Goal: Information Seeking & Learning: Learn about a topic

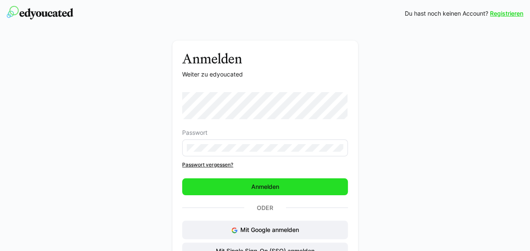
click at [266, 185] on span "Anmelden" at bounding box center [265, 186] width 30 height 8
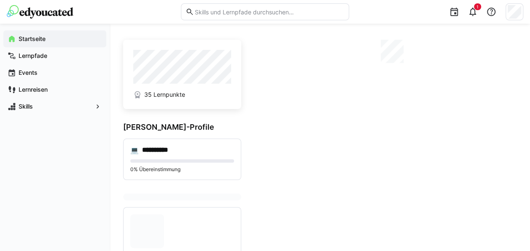
click at [266, 185] on app-home-right at bounding box center [389, 227] width 255 height 374
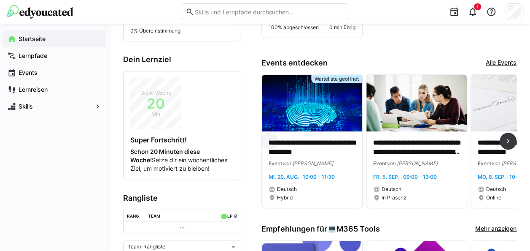
scroll to position [158, 0]
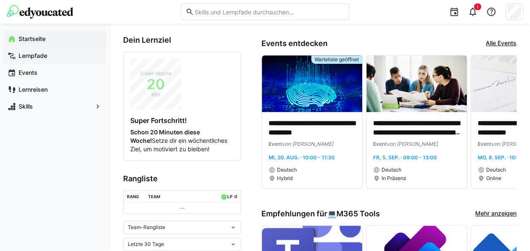
click at [51, 56] on span "Lernpfade" at bounding box center [59, 55] width 85 height 8
click at [45, 61] on div "Lernpfade" at bounding box center [54, 55] width 103 height 17
click at [0, 0] on app-navigation-label "Lernpfade" at bounding box center [0, 0] width 0 height 0
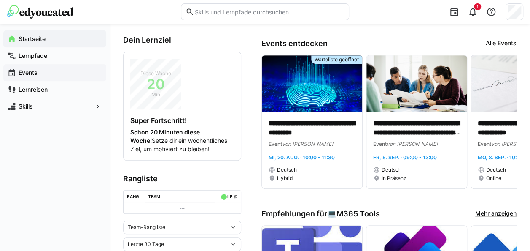
click at [76, 67] on div "Events" at bounding box center [54, 72] width 103 height 17
click at [79, 58] on span "Lernpfade" at bounding box center [59, 55] width 85 height 8
click at [8, 57] on eds-icon at bounding box center [12, 55] width 8 height 8
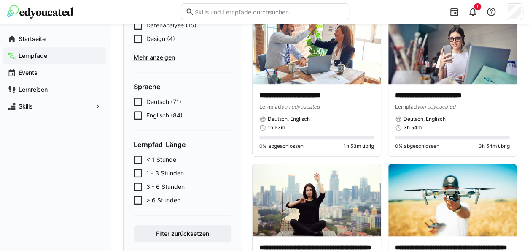
scroll to position [242, 0]
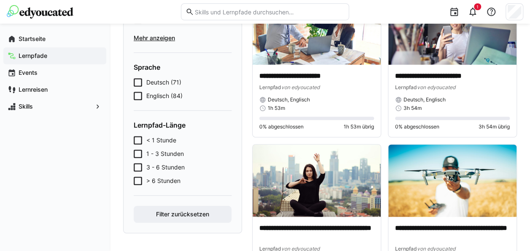
click at [139, 137] on icon at bounding box center [138, 140] width 8 height 8
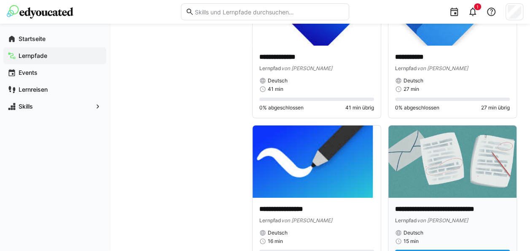
scroll to position [1524, 0]
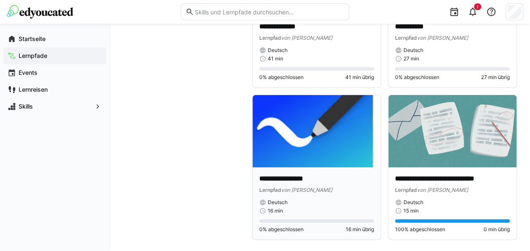
click at [359, 158] on img at bounding box center [317, 131] width 128 height 72
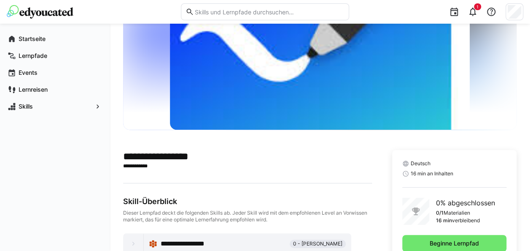
scroll to position [90, 0]
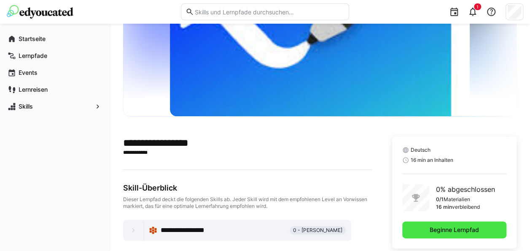
click at [425, 223] on span "Beginne Lernpfad" at bounding box center [454, 229] width 104 height 17
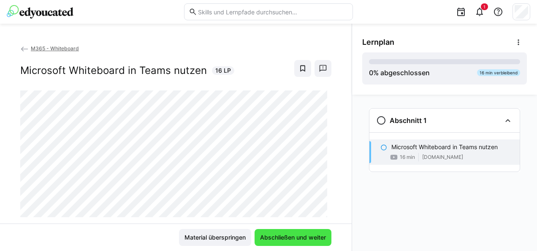
click at [313, 234] on span "Abschließen und weiter" at bounding box center [293, 237] width 68 height 8
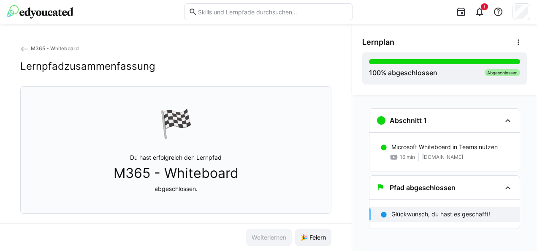
click at [313, 234] on span "🎉 Feiern" at bounding box center [313, 237] width 28 height 8
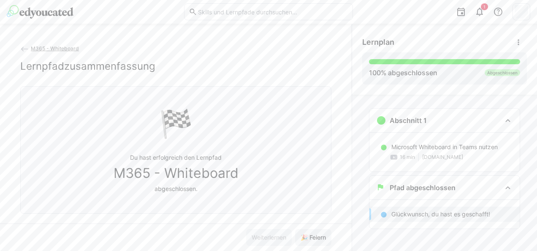
click at [37, 46] on span "M365 - Whiteboard" at bounding box center [55, 48] width 48 height 6
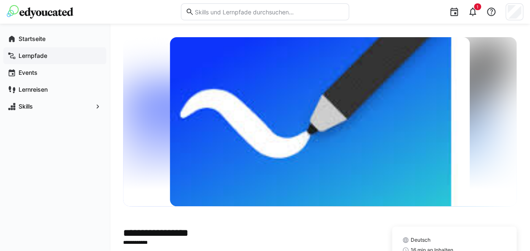
click at [0, 0] on app-navigation-label "Lernpfade" at bounding box center [0, 0] width 0 height 0
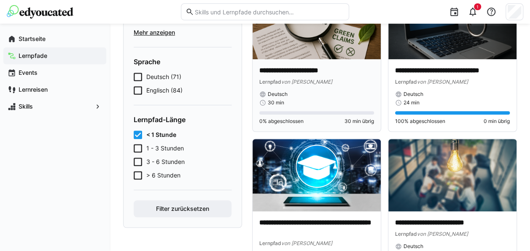
scroll to position [222, 0]
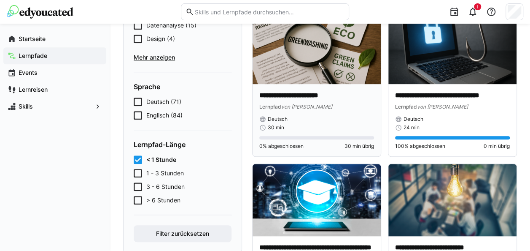
click at [333, 70] on img at bounding box center [317, 48] width 128 height 72
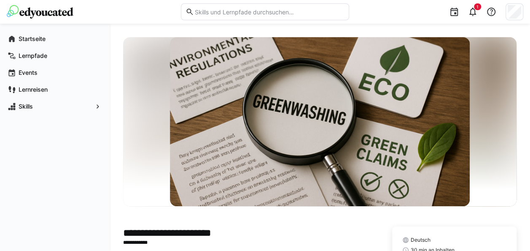
scroll to position [100, 0]
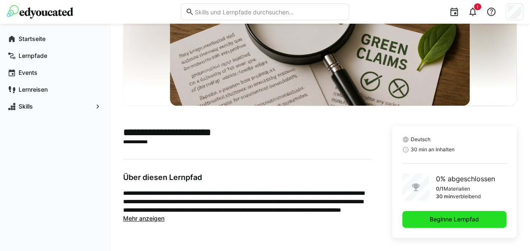
click at [420, 218] on span "Beginne Lernpfad" at bounding box center [454, 218] width 104 height 17
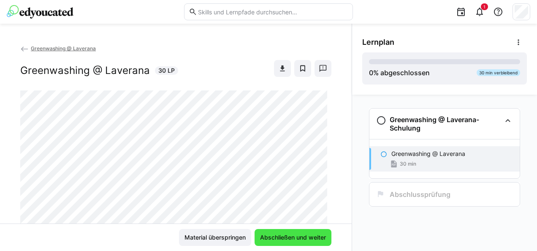
click at [311, 234] on span "Abschließen und weiter" at bounding box center [293, 237] width 68 height 8
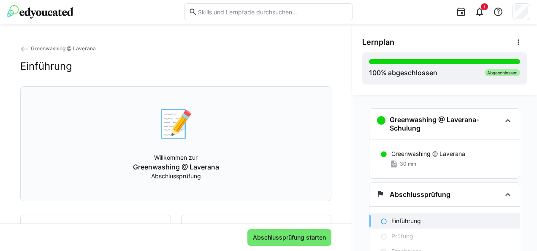
click at [24, 49] on eds-icon at bounding box center [24, 49] width 8 height 8
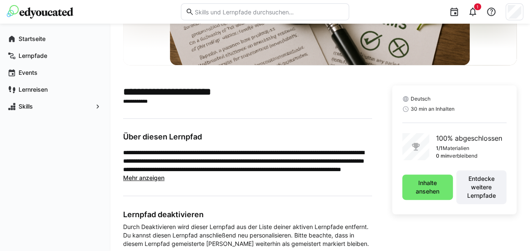
scroll to position [142, 0]
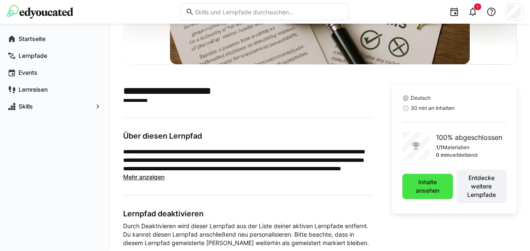
click at [429, 189] on span "Inhalte ansehen" at bounding box center [428, 186] width 42 height 17
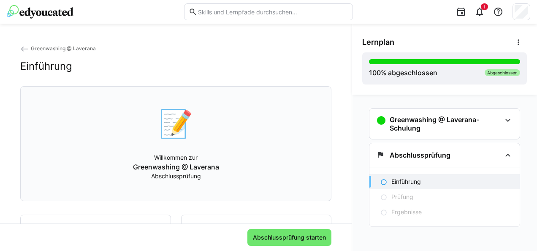
scroll to position [61, 0]
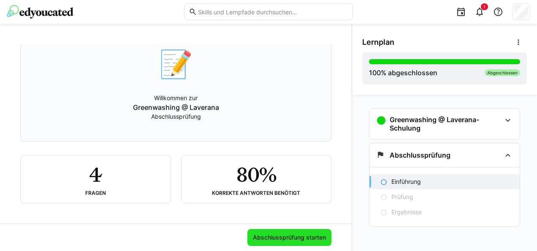
click at [279, 229] on span "Abschlussprüfung starten" at bounding box center [289, 237] width 84 height 17
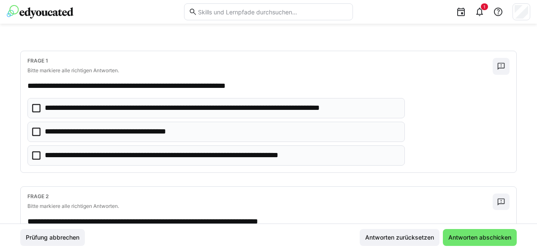
scroll to position [36, 0]
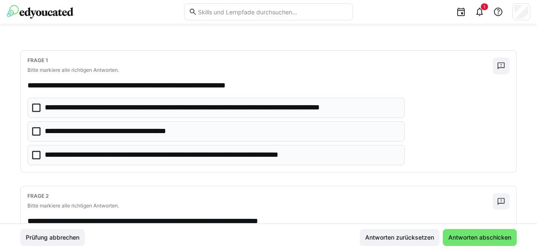
click at [31, 107] on eds-checkbox "**********" at bounding box center [215, 107] width 377 height 20
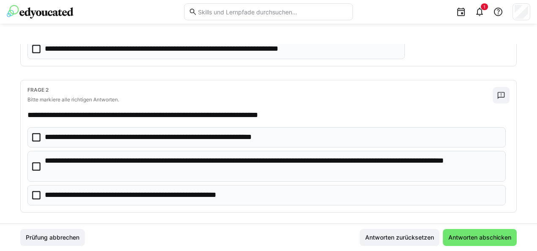
scroll to position [142, 0]
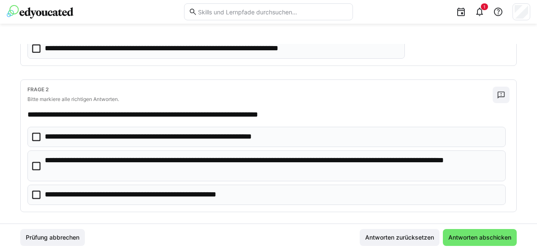
click at [38, 164] on icon at bounding box center [36, 166] width 8 height 8
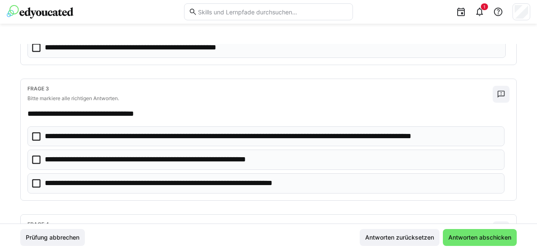
scroll to position [289, 0]
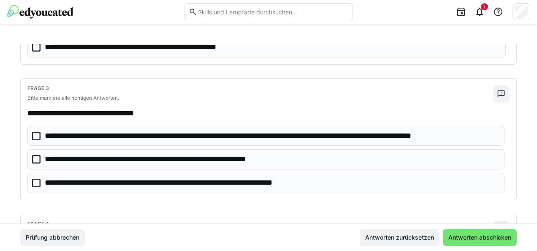
click at [36, 128] on eds-checkbox "**********" at bounding box center [265, 136] width 477 height 20
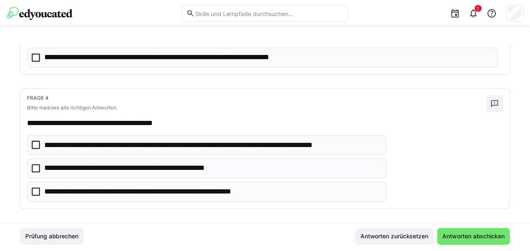
scroll to position [417, 0]
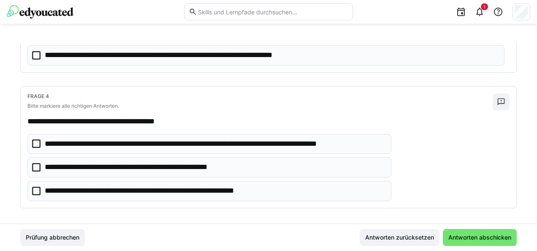
click at [35, 140] on icon at bounding box center [36, 143] width 8 height 8
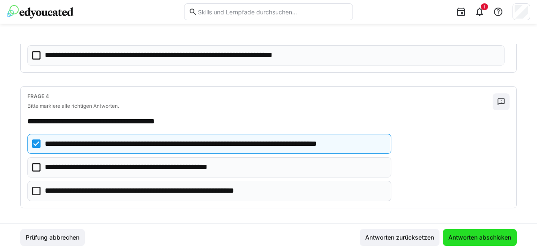
click at [450, 239] on span "Antworten abschicken" at bounding box center [479, 237] width 65 height 8
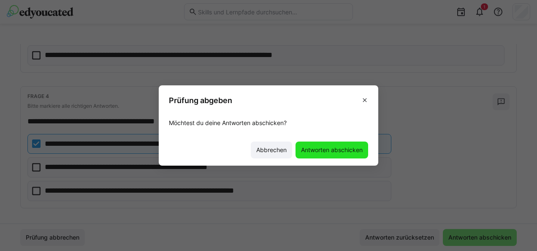
click at [330, 155] on span "Antworten abschicken" at bounding box center [331, 149] width 73 height 17
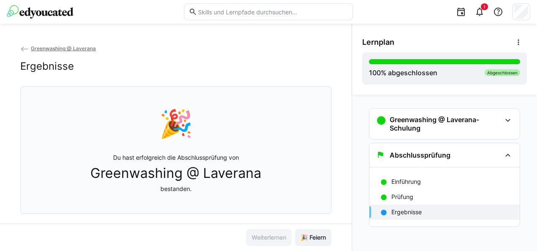
click at [21, 50] on eds-icon at bounding box center [24, 49] width 8 height 8
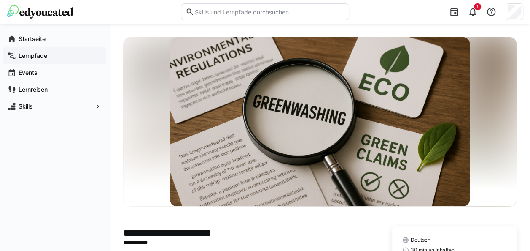
click at [33, 51] on div "Lernpfade" at bounding box center [54, 55] width 103 height 17
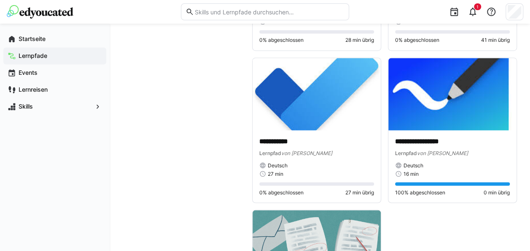
scroll to position [623, 0]
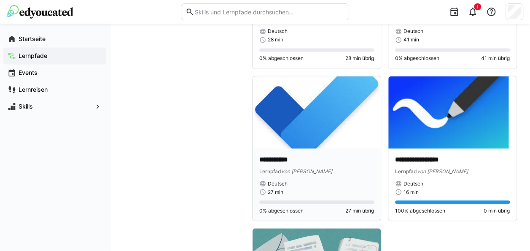
click at [326, 132] on img at bounding box center [317, 112] width 128 height 72
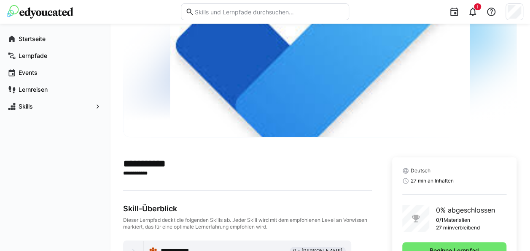
scroll to position [100, 0]
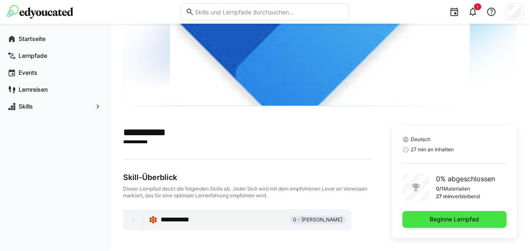
click at [417, 216] on span "Beginne Lernpfad" at bounding box center [454, 218] width 104 height 17
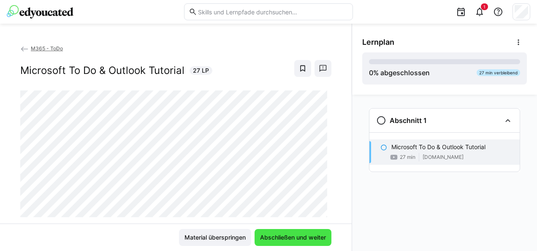
click at [297, 232] on span "Abschließen und weiter" at bounding box center [292, 237] width 77 height 17
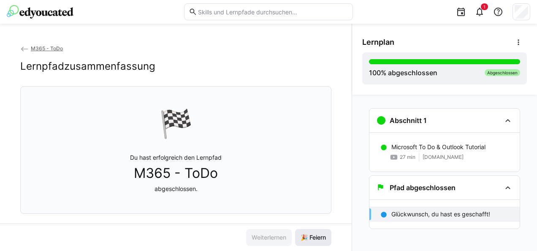
click at [300, 232] on span "🎉 Feiern" at bounding box center [313, 237] width 36 height 17
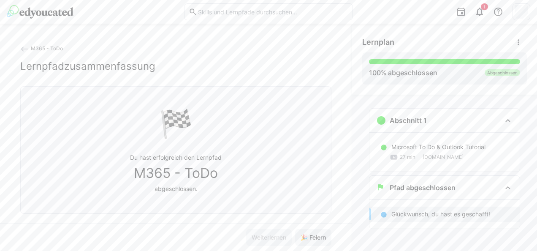
click at [22, 50] on eds-icon at bounding box center [24, 49] width 8 height 8
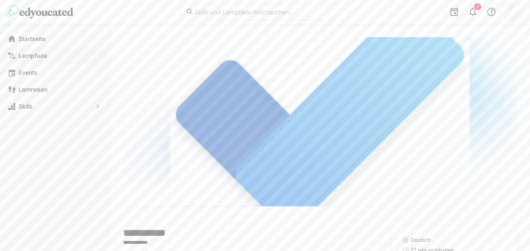
click at [0, 0] on app-navigation-label "Lernpfade" at bounding box center [0, 0] width 0 height 0
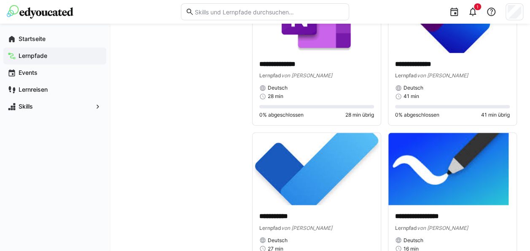
scroll to position [566, 0]
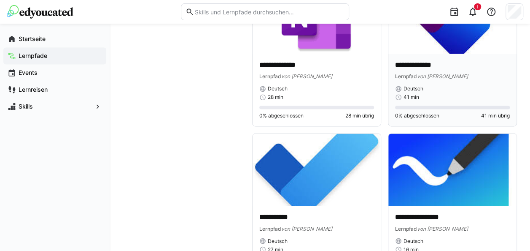
click at [436, 67] on p "**********" at bounding box center [452, 65] width 115 height 10
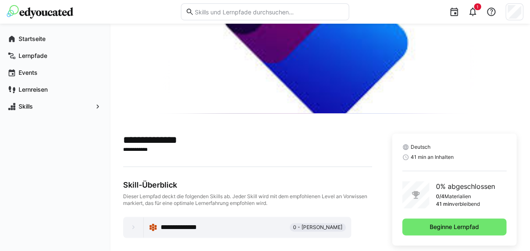
scroll to position [93, 0]
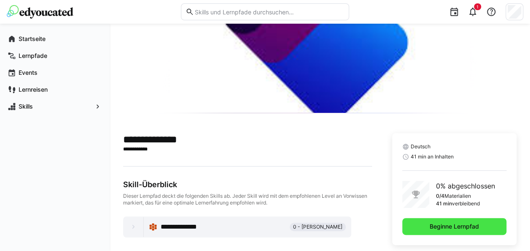
click at [435, 223] on span "Beginne Lernpfad" at bounding box center [455, 226] width 52 height 8
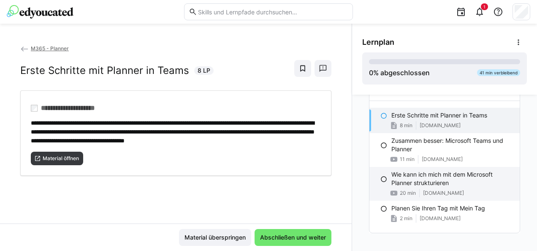
scroll to position [40, 0]
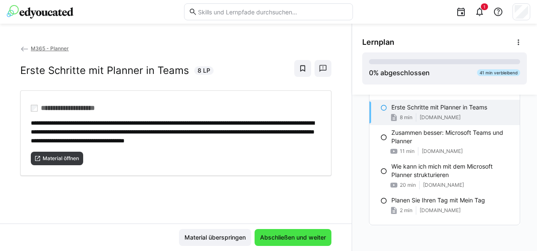
click at [316, 240] on span "Abschließen und weiter" at bounding box center [293, 237] width 68 height 8
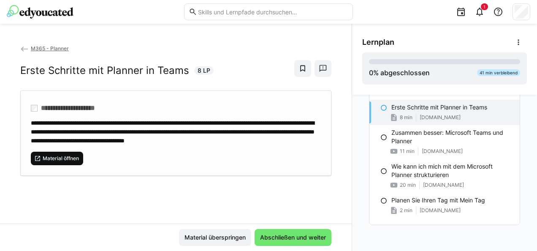
click at [46, 161] on span "Material öffnen" at bounding box center [57, 157] width 52 height 13
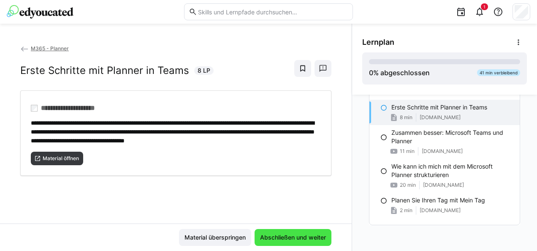
click at [286, 236] on span "Abschließen und weiter" at bounding box center [293, 237] width 68 height 8
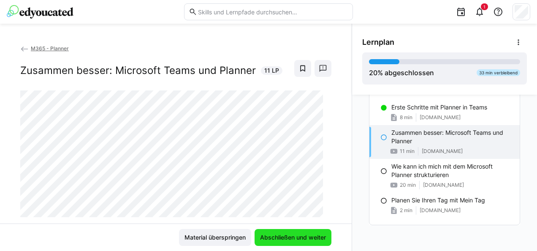
click at [286, 236] on span "Abschließen und weiter" at bounding box center [293, 237] width 68 height 8
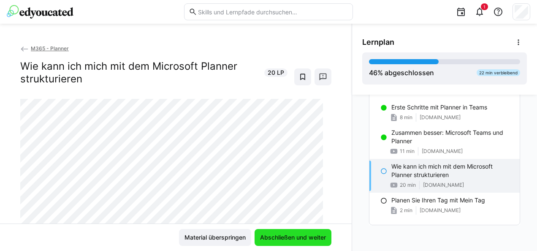
click at [286, 236] on span "Abschließen und weiter" at bounding box center [293, 237] width 68 height 8
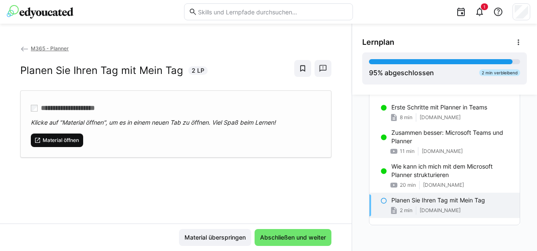
click at [72, 137] on span "Material öffnen" at bounding box center [61, 140] width 38 height 7
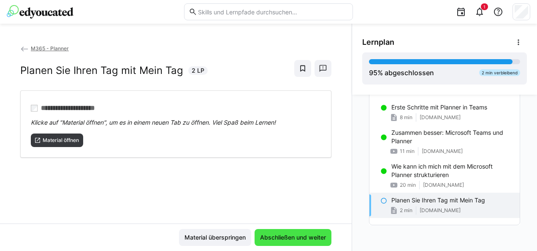
click at [316, 237] on span "Abschließen und weiter" at bounding box center [293, 237] width 68 height 8
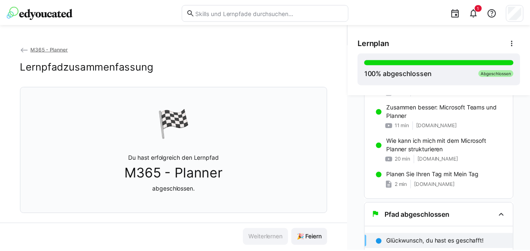
scroll to position [67, 0]
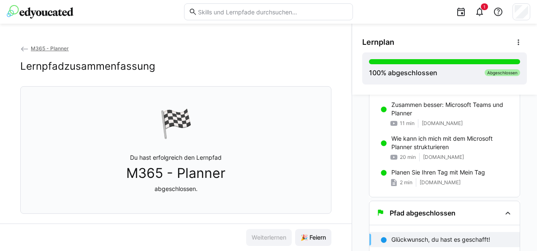
click at [23, 48] on eds-icon at bounding box center [24, 49] width 8 height 8
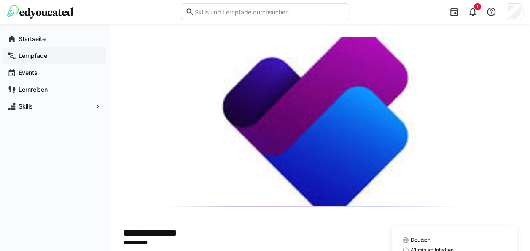
click at [44, 49] on div "Lernpfade" at bounding box center [54, 55] width 103 height 17
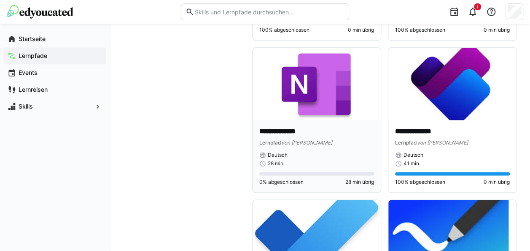
scroll to position [499, 0]
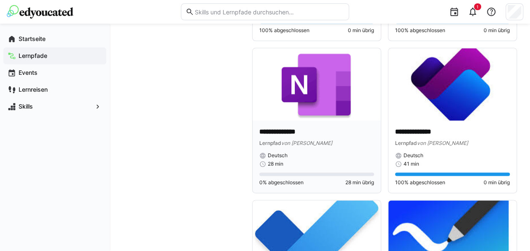
click at [315, 95] on img at bounding box center [317, 84] width 128 height 72
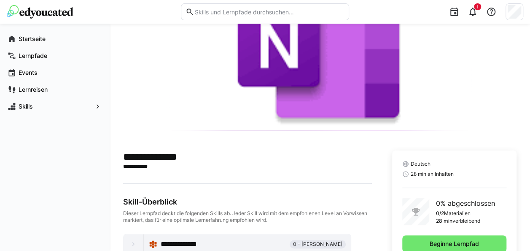
scroll to position [100, 0]
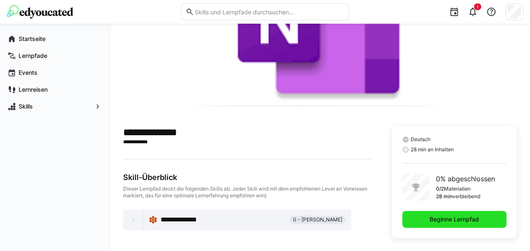
click at [426, 219] on span "Beginne Lernpfad" at bounding box center [454, 218] width 104 height 17
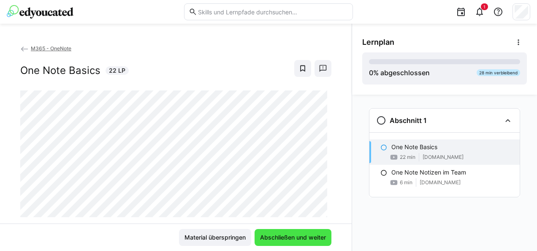
click at [320, 231] on span "Abschließen und weiter" at bounding box center [292, 237] width 77 height 17
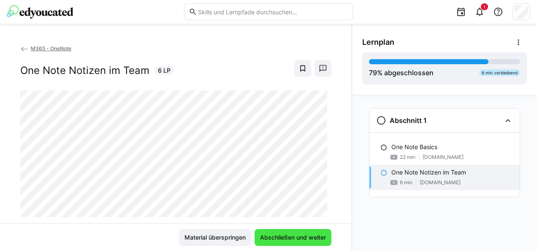
click at [320, 231] on span "Abschließen und weiter" at bounding box center [292, 237] width 77 height 17
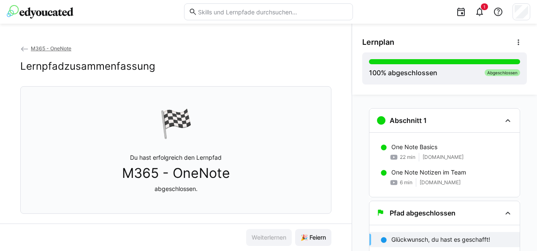
click at [25, 46] on eds-icon at bounding box center [24, 49] width 8 height 8
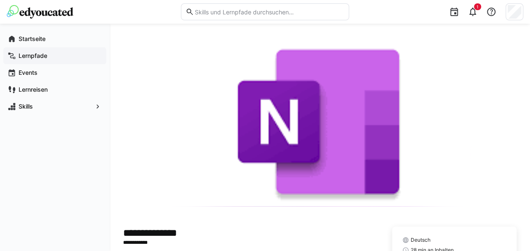
click at [0, 0] on app-navigation-label "Lernpfade" at bounding box center [0, 0] width 0 height 0
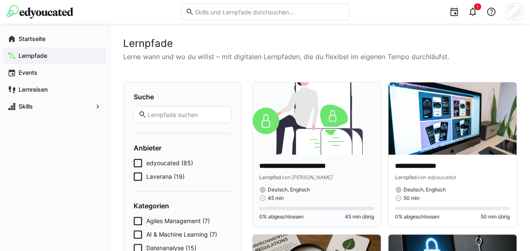
click at [326, 144] on img at bounding box center [317, 118] width 128 height 72
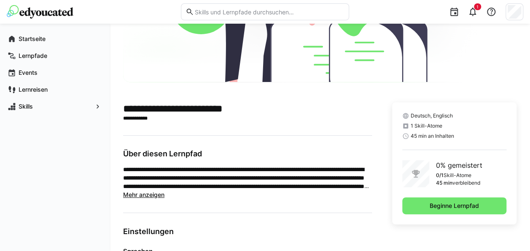
scroll to position [132, 0]
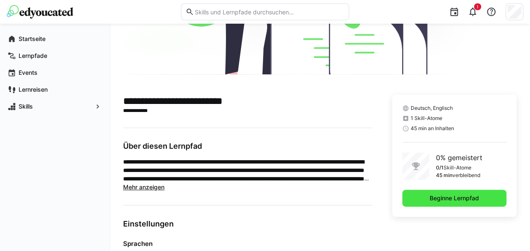
click at [429, 202] on span "Beginne Lernpfad" at bounding box center [454, 197] width 104 height 17
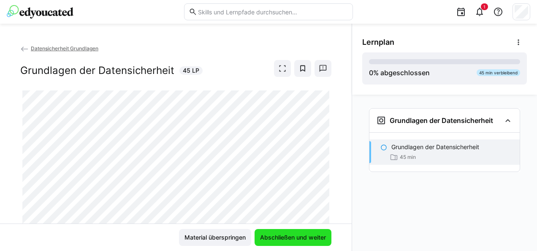
click at [303, 236] on span "Abschließen und weiter" at bounding box center [293, 237] width 68 height 8
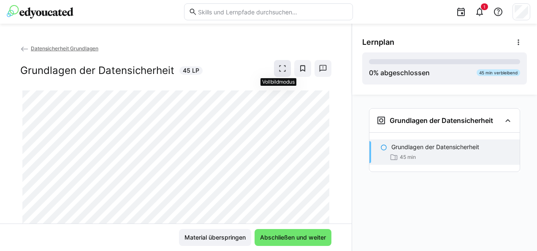
click at [278, 65] on eds-icon at bounding box center [282, 68] width 8 height 8
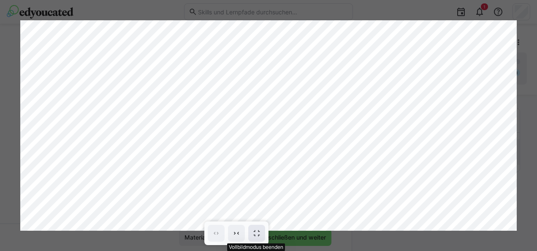
click at [257, 236] on eds-icon at bounding box center [256, 233] width 8 height 8
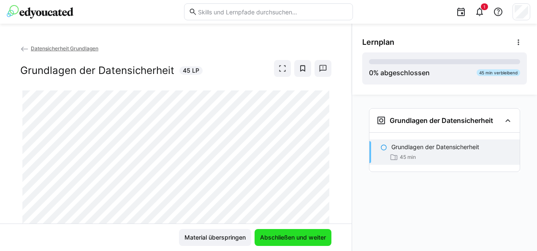
click at [264, 234] on span "Abschließen und weiter" at bounding box center [293, 237] width 68 height 8
click at [29, 11] on img at bounding box center [40, 11] width 67 height 13
